Goal: Task Accomplishment & Management: Manage account settings

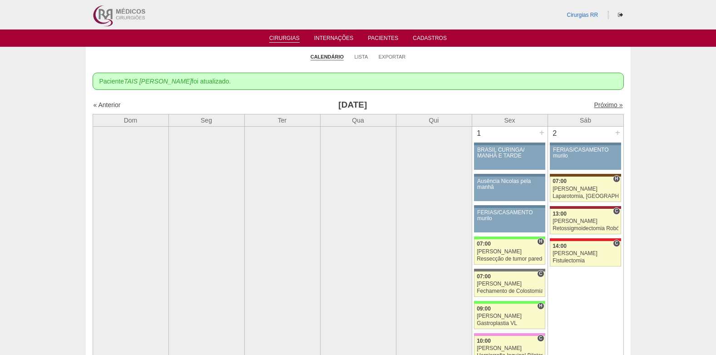
click at [599, 107] on link "Próximo »" at bounding box center [608, 104] width 29 height 7
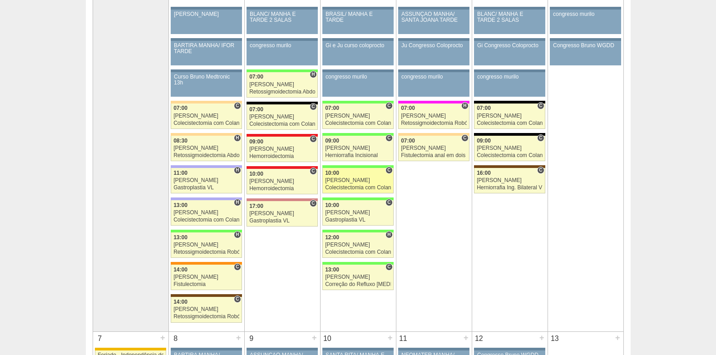
scroll to position [91, 0]
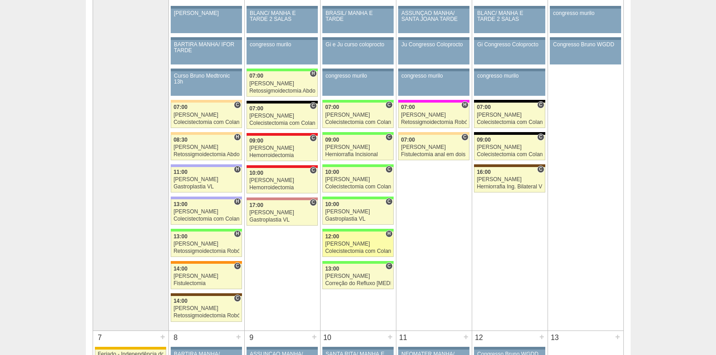
click at [374, 249] on div "Colecistectomia com Colangiografia VL" at bounding box center [358, 251] width 66 height 6
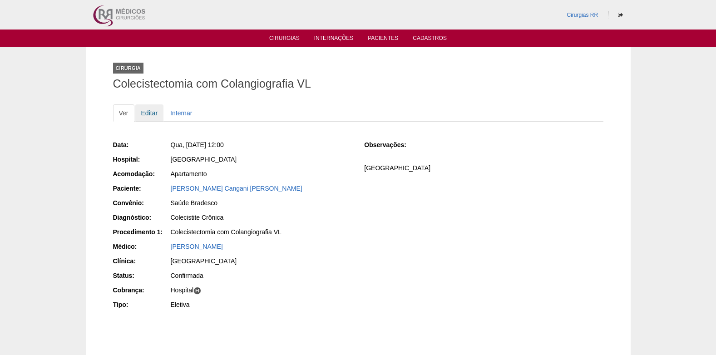
click at [147, 111] on link "Editar" at bounding box center [149, 112] width 29 height 17
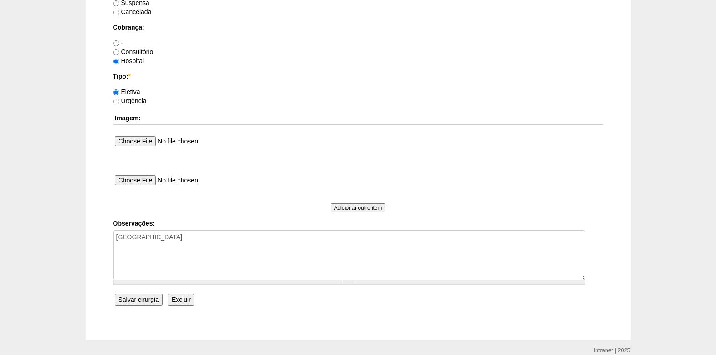
scroll to position [815, 0]
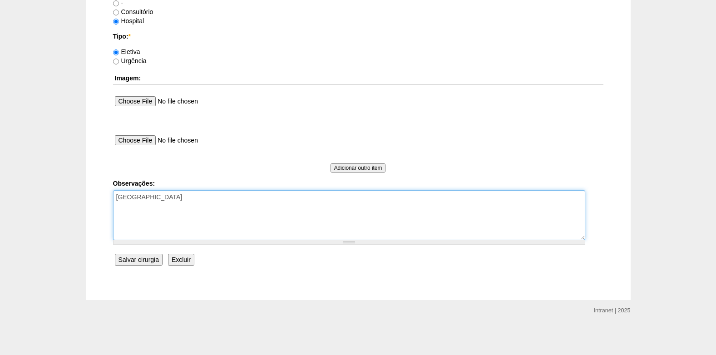
click at [215, 202] on textarea "COBRANÇA HOSPITAL" at bounding box center [349, 215] width 472 height 50
type textarea "COBRANÇA HOSPITAL AUTORIZADO"
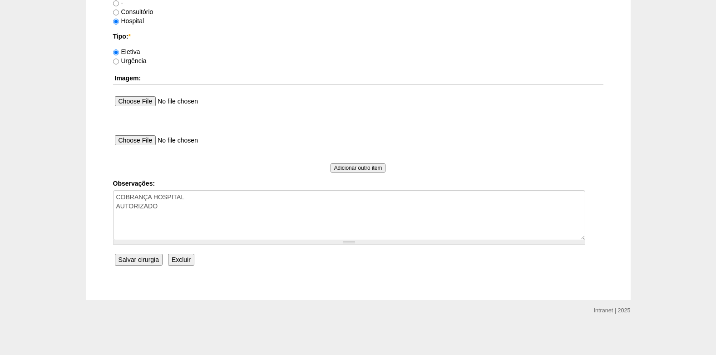
click at [146, 254] on input "Salvar cirurgia" at bounding box center [139, 260] width 48 height 12
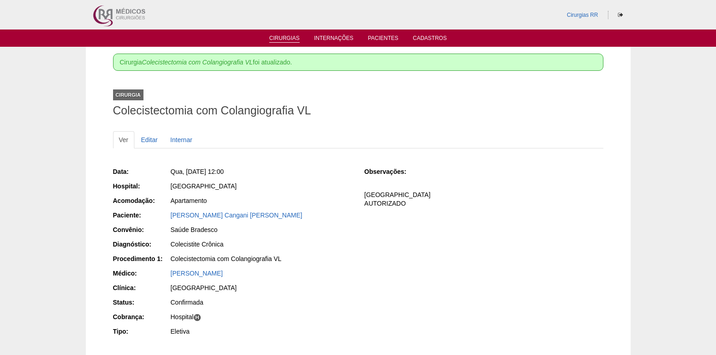
click at [289, 39] on link "Cirurgias" at bounding box center [284, 39] width 30 height 8
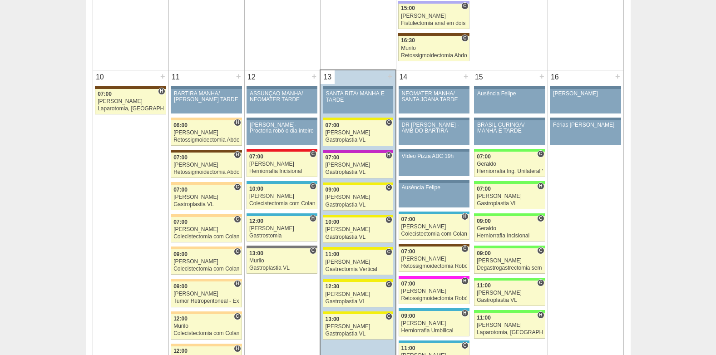
scroll to position [1089, 0]
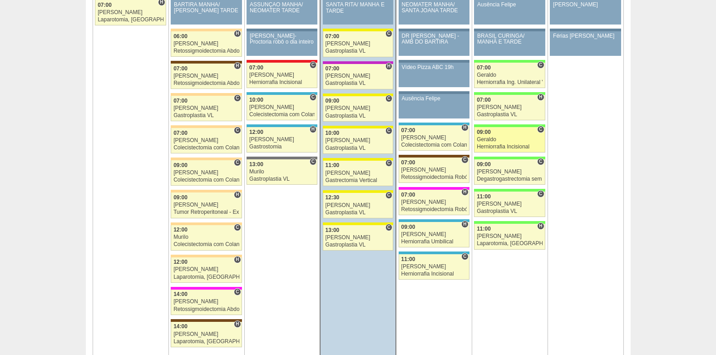
click at [516, 140] on div "Geraldo" at bounding box center [510, 140] width 66 height 6
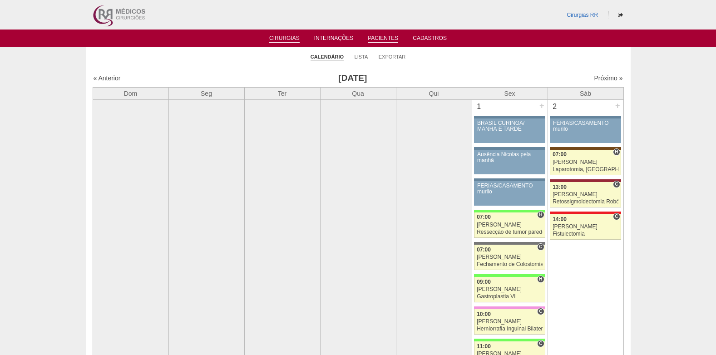
click at [378, 37] on link "Pacientes" at bounding box center [383, 39] width 30 height 8
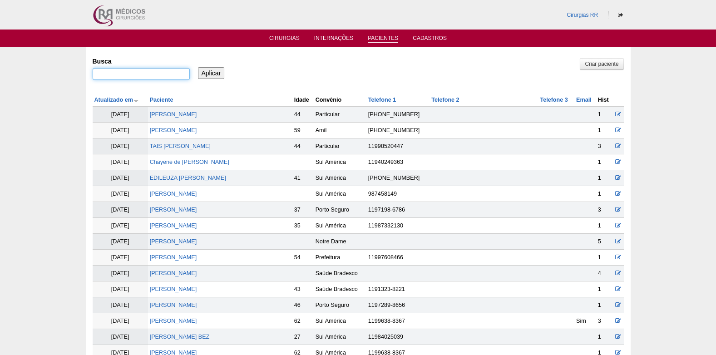
click at [178, 72] on input "Busca" at bounding box center [141, 74] width 97 height 12
paste input "[PERSON_NAME]"
type input "[PERSON_NAME]"
click at [203, 70] on input "Aplicar" at bounding box center [211, 73] width 27 height 12
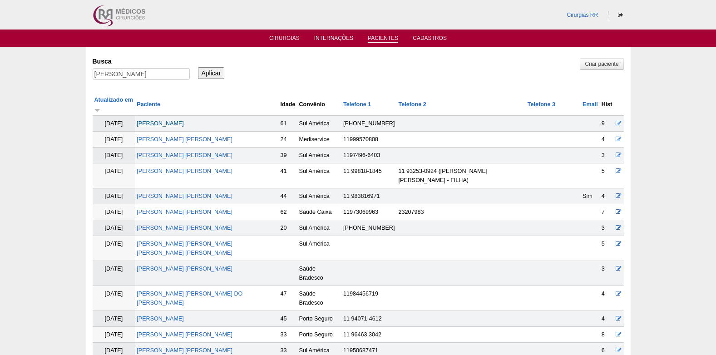
click at [180, 120] on link "[PERSON_NAME]" at bounding box center [160, 123] width 47 height 6
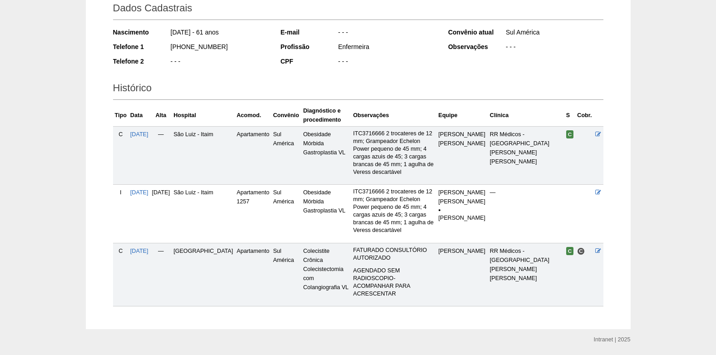
scroll to position [138, 0]
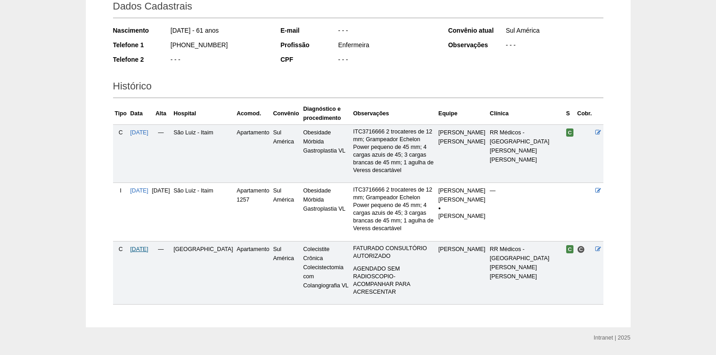
click at [142, 246] on span "03/09/2025" at bounding box center [139, 249] width 18 height 6
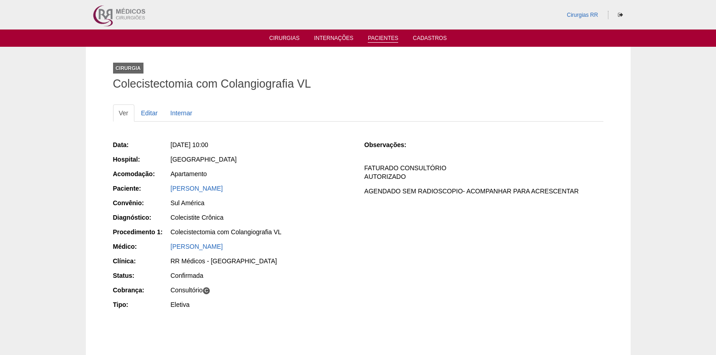
click at [375, 36] on link "Pacientes" at bounding box center [383, 39] width 30 height 8
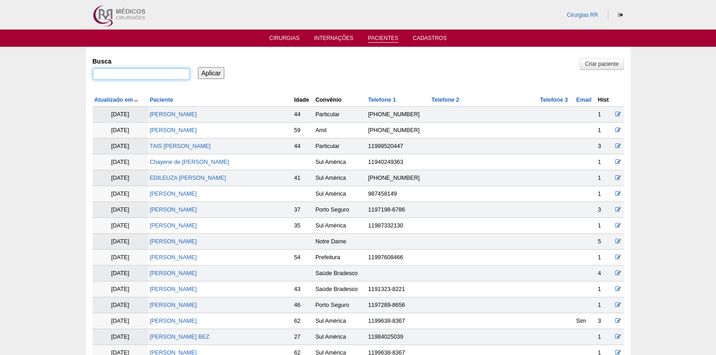
click at [123, 78] on input "Busca" at bounding box center [141, 74] width 97 height 12
type input "bruna rebeca"
click at [213, 77] on input "Aplicar" at bounding box center [211, 73] width 27 height 12
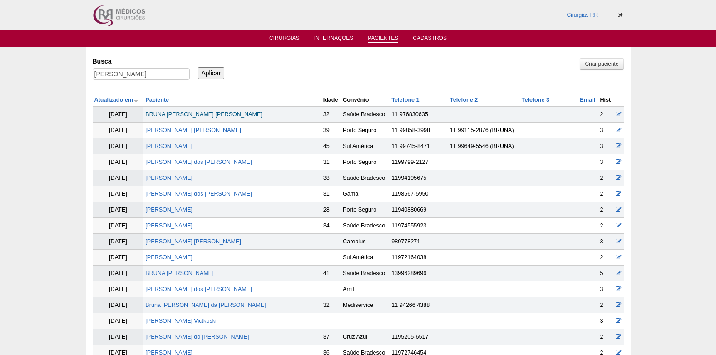
click at [213, 113] on link "BRUNA [PERSON_NAME] [PERSON_NAME]" at bounding box center [203, 114] width 117 height 6
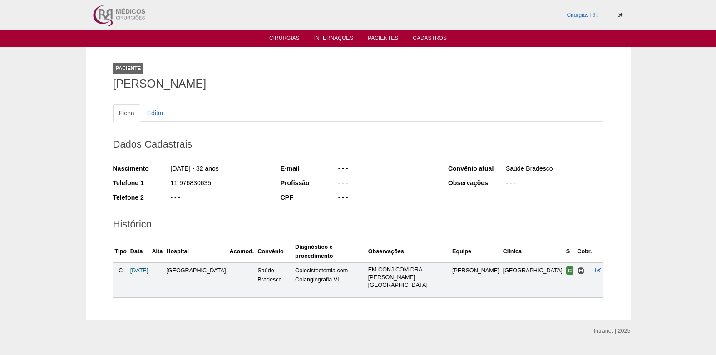
click at [148, 267] on span "29/09/2025" at bounding box center [139, 270] width 18 height 6
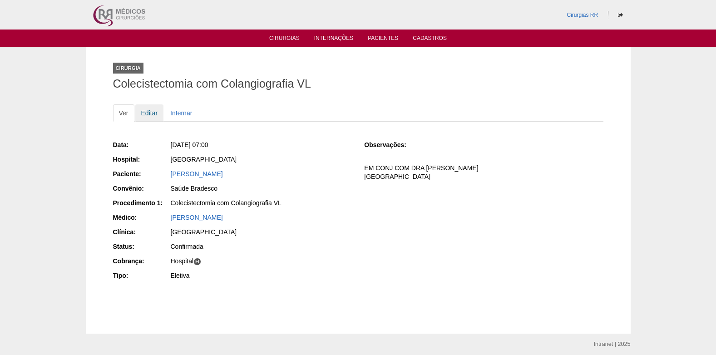
click at [151, 111] on link "Editar" at bounding box center [149, 112] width 29 height 17
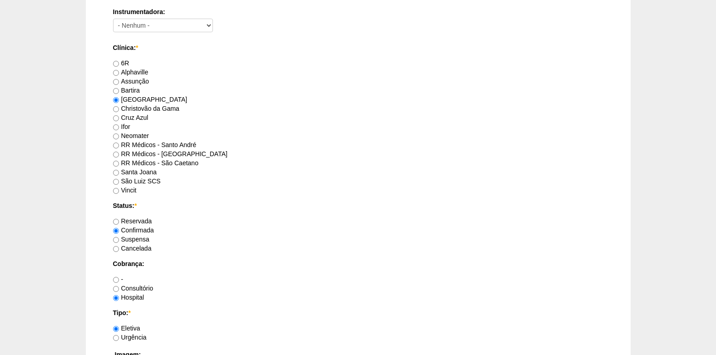
scroll to position [590, 0]
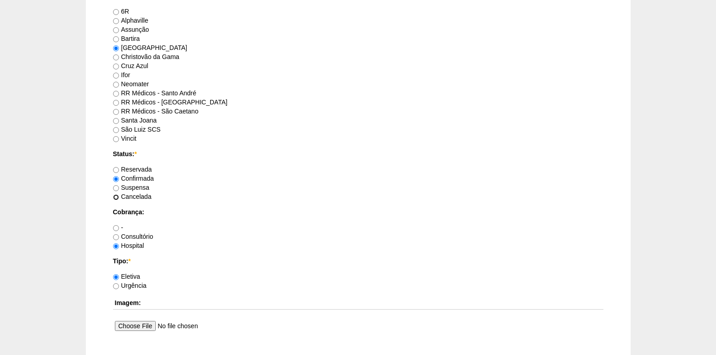
click at [118, 197] on input "Cancelada" at bounding box center [116, 197] width 6 height 6
radio input "true"
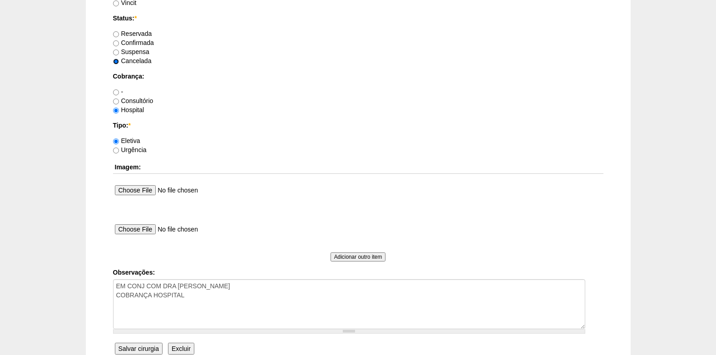
scroll to position [726, 0]
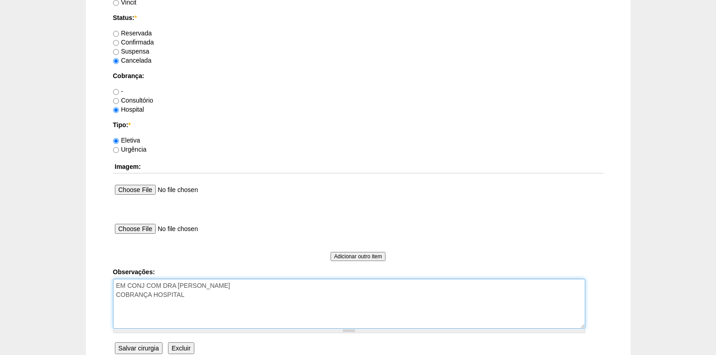
click at [211, 316] on textarea "EM CONJ COM DRA [PERSON_NAME] COBRANÇA HOSPITAL" at bounding box center [349, 304] width 472 height 50
click at [343, 313] on textarea "EM CONJ COM DRA CLAUDIA COBRANÇA HOSPITAL" at bounding box center [349, 304] width 472 height 50
type textarea "EM CONJ COM DRA CLAUDIA COBRANÇA HOSPITAL 13/08: paciente pede para cancelar, c…"
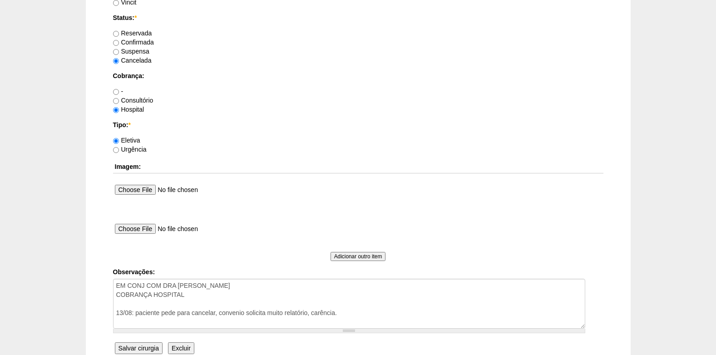
click at [138, 346] on input "Salvar cirurgia" at bounding box center [139, 348] width 48 height 12
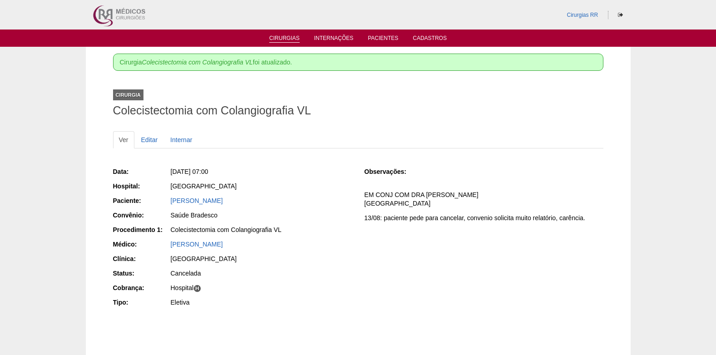
click at [282, 36] on link "Cirurgias" at bounding box center [284, 39] width 30 height 8
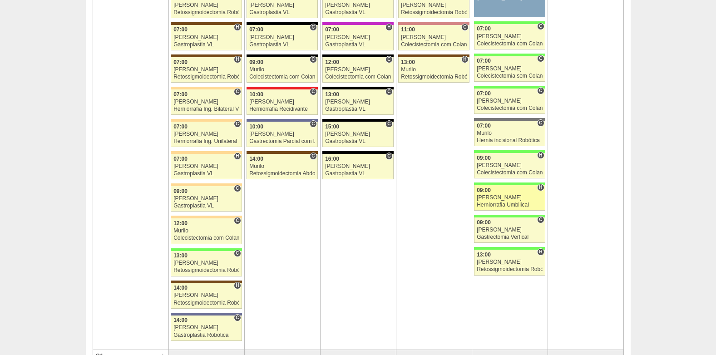
scroll to position [2088, 0]
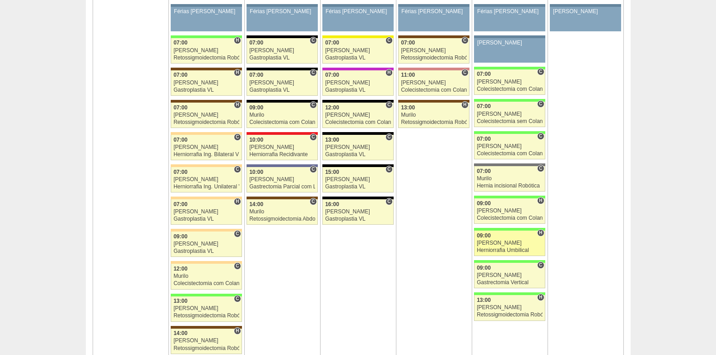
click at [512, 246] on div "[PERSON_NAME]" at bounding box center [510, 243] width 66 height 6
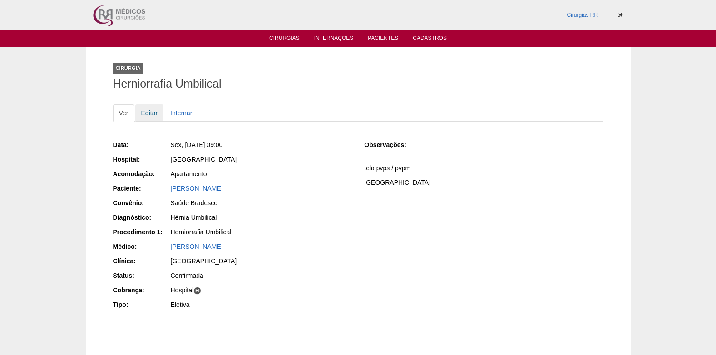
click at [140, 110] on link "Editar" at bounding box center [149, 112] width 29 height 17
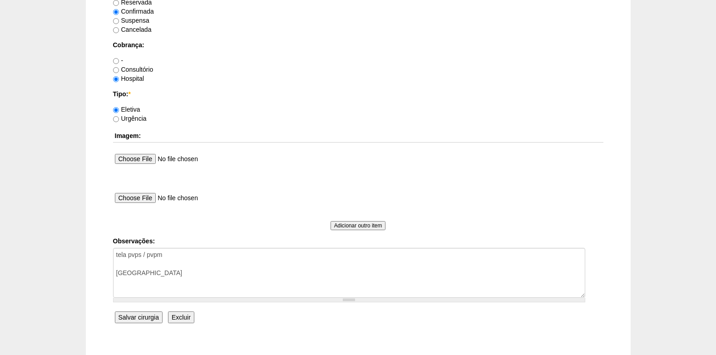
scroll to position [815, 0]
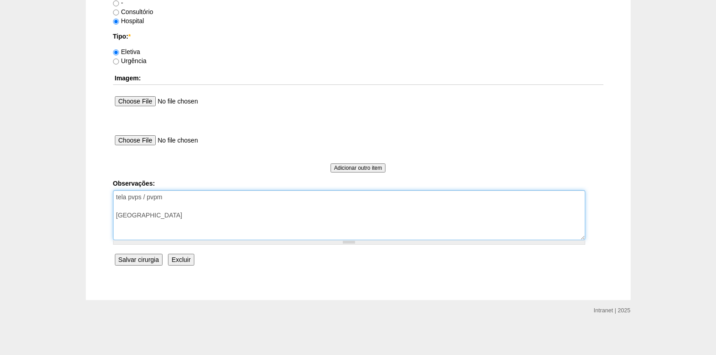
click at [235, 225] on textarea "tela pvps / pvpm COBRANÇA HOSPITAL" at bounding box center [349, 215] width 472 height 50
type textarea "tela pvps / pvpm COBRANÇA HOSPITAL AUTORIZADO"
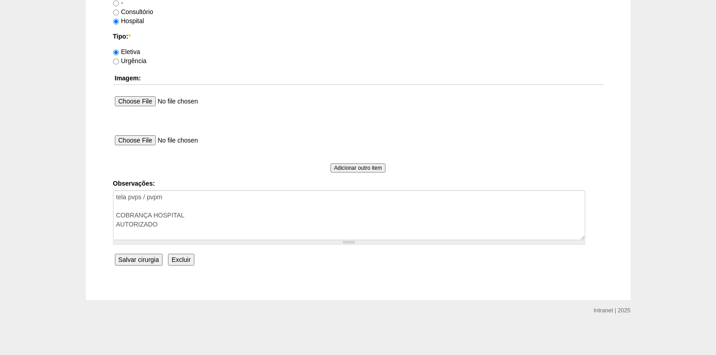
click at [151, 256] on input "Salvar cirurgia" at bounding box center [139, 260] width 48 height 12
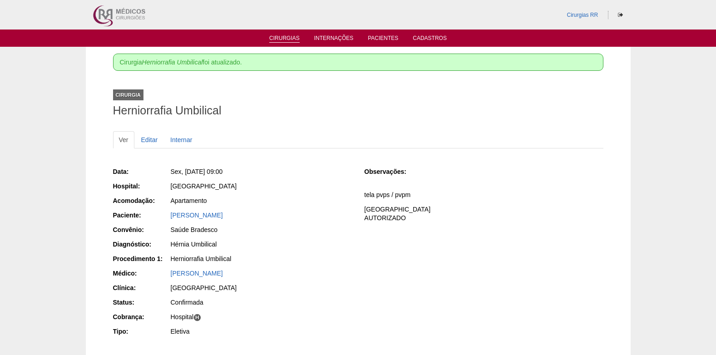
click at [278, 39] on link "Cirurgias" at bounding box center [284, 39] width 30 height 8
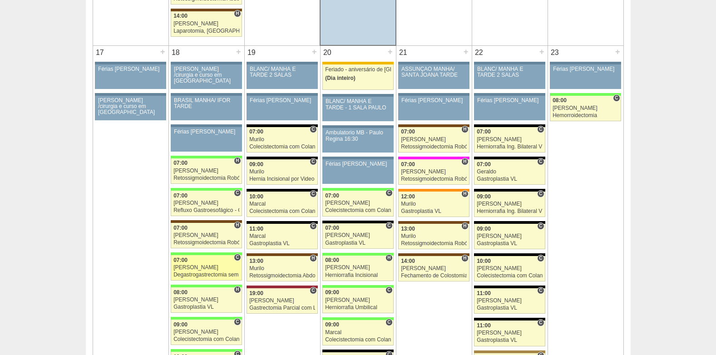
scroll to position [1452, 0]
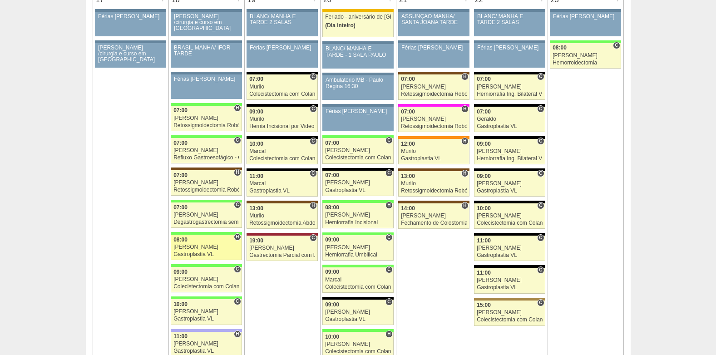
click at [199, 242] on div "08:00" at bounding box center [206, 240] width 66 height 6
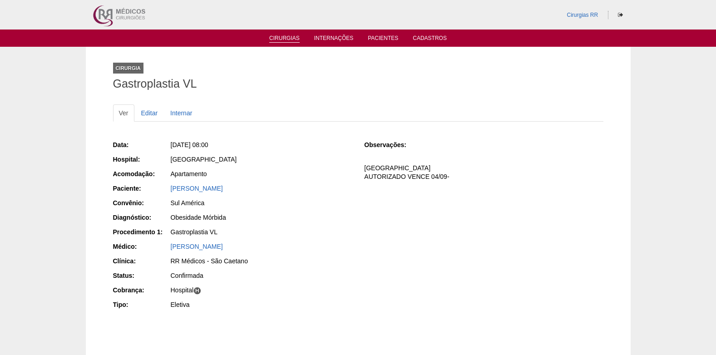
click at [282, 36] on link "Cirurgias" at bounding box center [284, 39] width 30 height 8
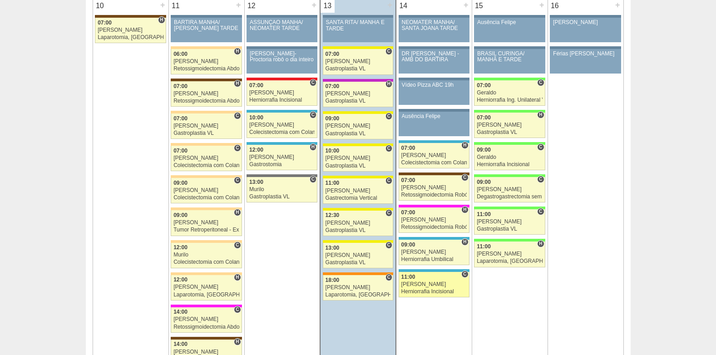
scroll to position [1089, 0]
